Goal: Obtain resource: Download file/media

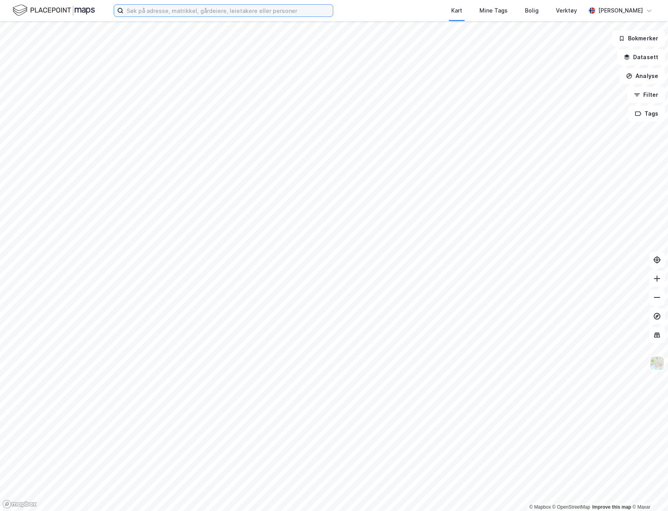
click at [174, 9] on input at bounding box center [228, 11] width 209 height 12
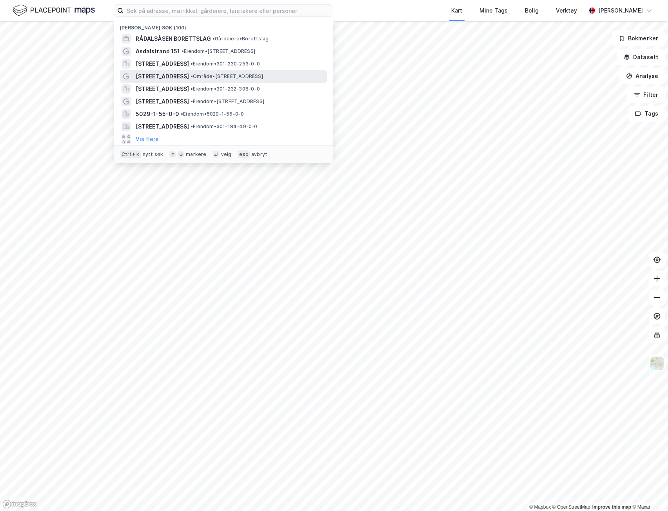
click at [233, 78] on span "• Område • [STREET_ADDRESS]" at bounding box center [227, 76] width 73 height 6
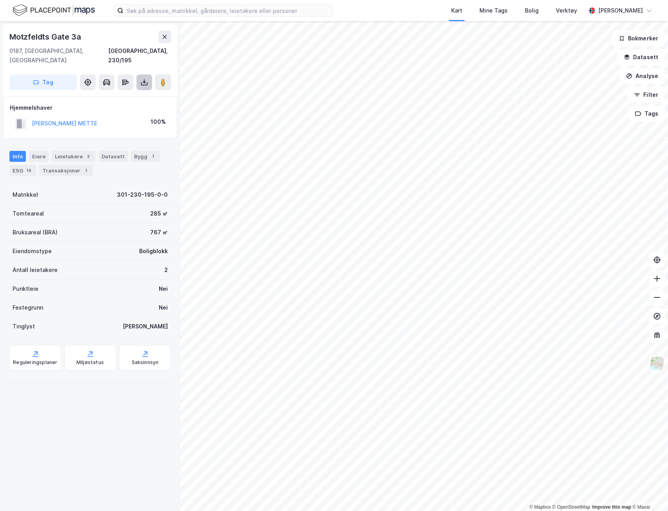
click at [146, 78] on icon at bounding box center [144, 82] width 8 height 8
click at [134, 92] on div "Last ned grunnbok" at bounding box center [111, 98] width 84 height 13
click at [140, 78] on icon at bounding box center [144, 82] width 8 height 8
click at [126, 95] on div "Last ned grunnbok" at bounding box center [105, 98] width 45 height 6
click at [102, 93] on div "Last ned grunnbok" at bounding box center [111, 98] width 84 height 13
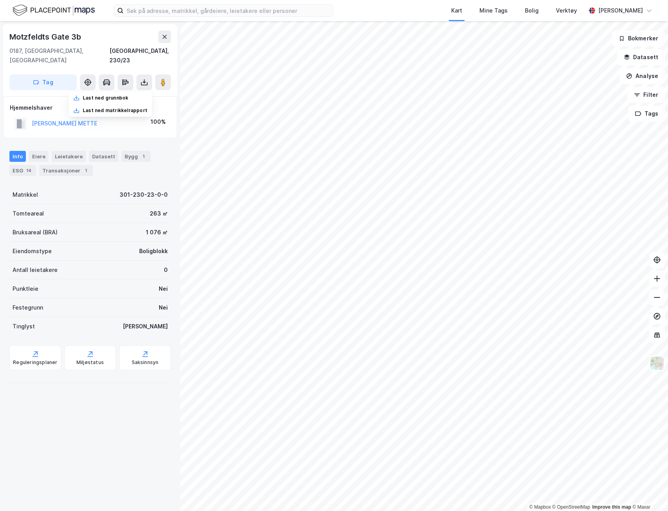
drag, startPoint x: 91, startPoint y: 36, endPoint x: 130, endPoint y: 62, distance: 46.4
click at [91, 36] on div "Motzfeldts Gate 3b" at bounding box center [90, 37] width 162 height 13
click at [140, 78] on icon at bounding box center [144, 82] width 8 height 8
click at [135, 92] on div "Last ned grunnbok" at bounding box center [111, 98] width 84 height 13
click at [280, 10] on input at bounding box center [228, 11] width 209 height 12
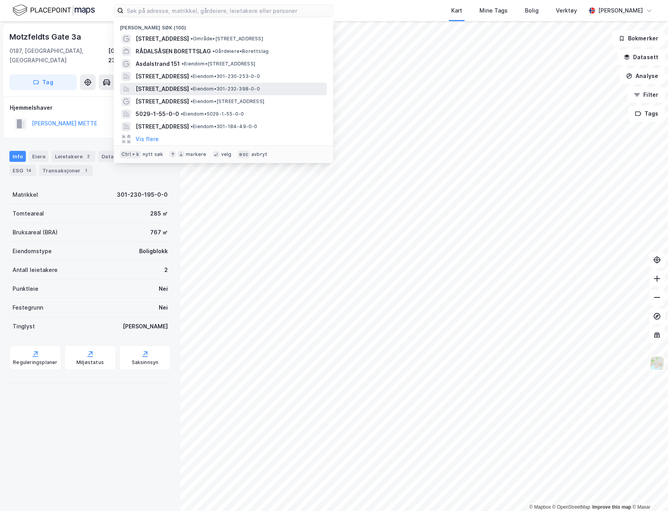
click at [193, 89] on span "•" at bounding box center [192, 89] width 2 height 6
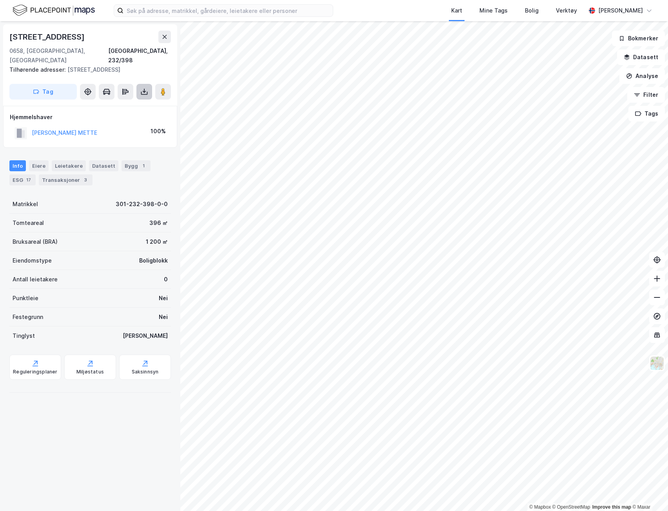
click at [144, 87] on button at bounding box center [144, 92] width 16 height 16
click at [143, 101] on div "Last ned grunnbok" at bounding box center [111, 107] width 84 height 13
